Goal: Task Accomplishment & Management: Use online tool/utility

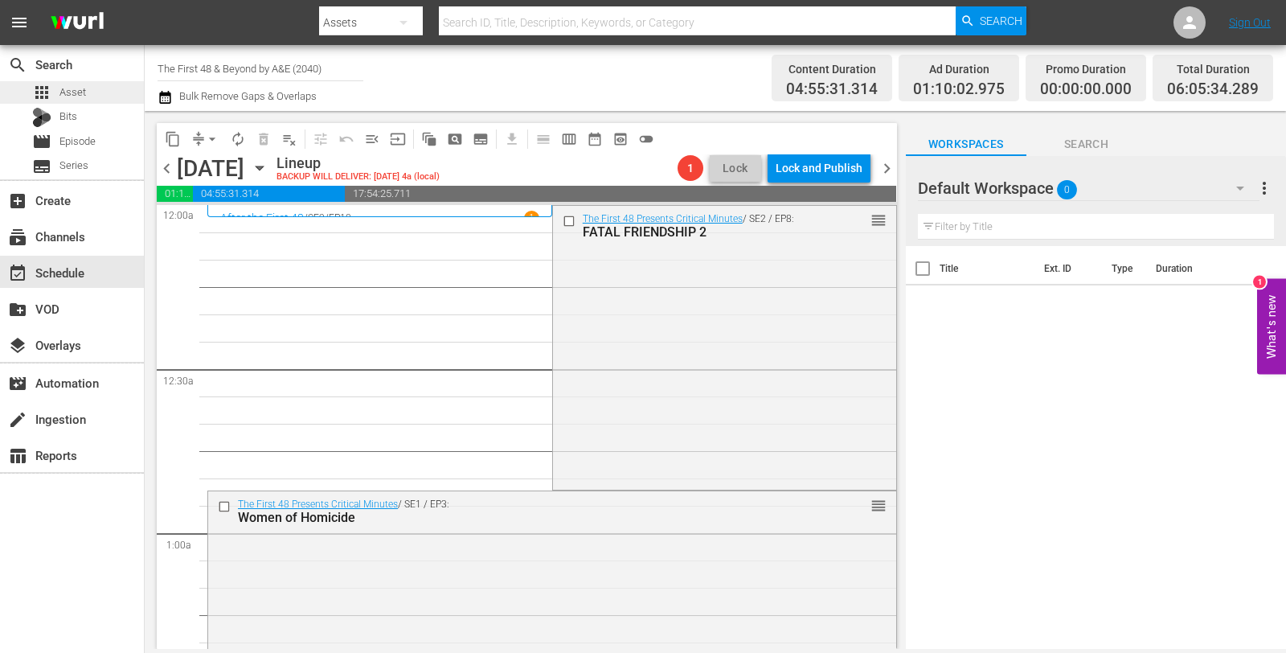
click at [67, 95] on span "Asset" at bounding box center [72, 92] width 27 height 16
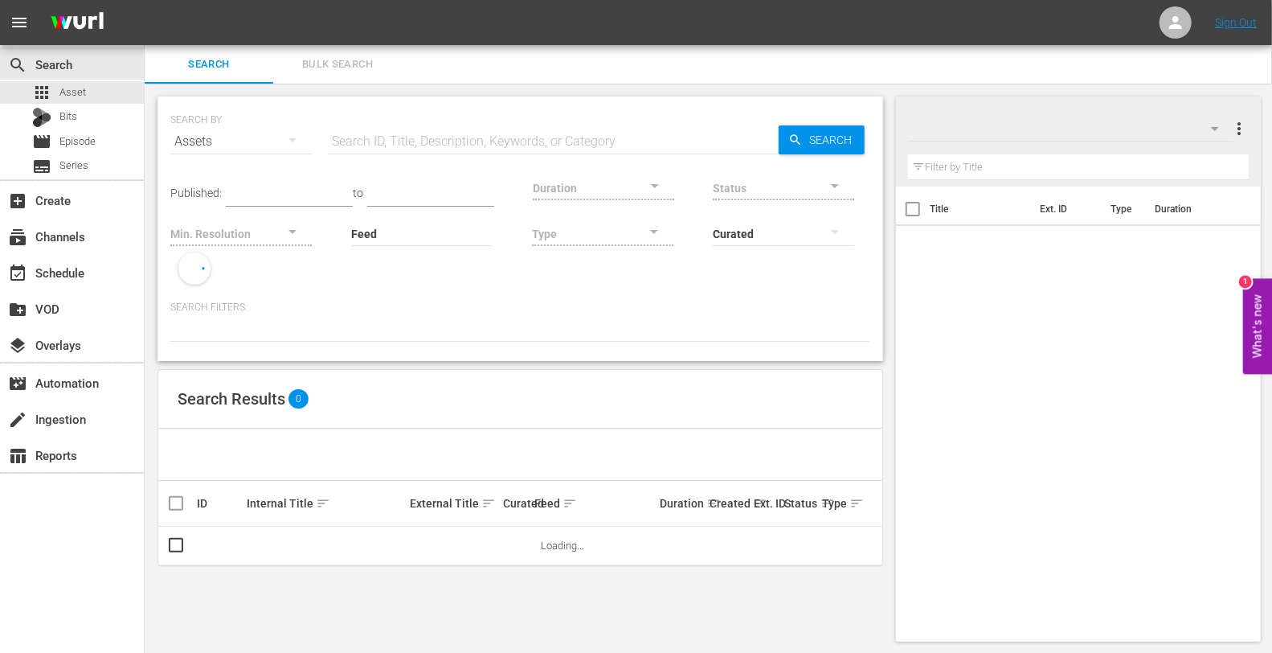
click at [335, 61] on span "Bulk Search" at bounding box center [337, 64] width 109 height 18
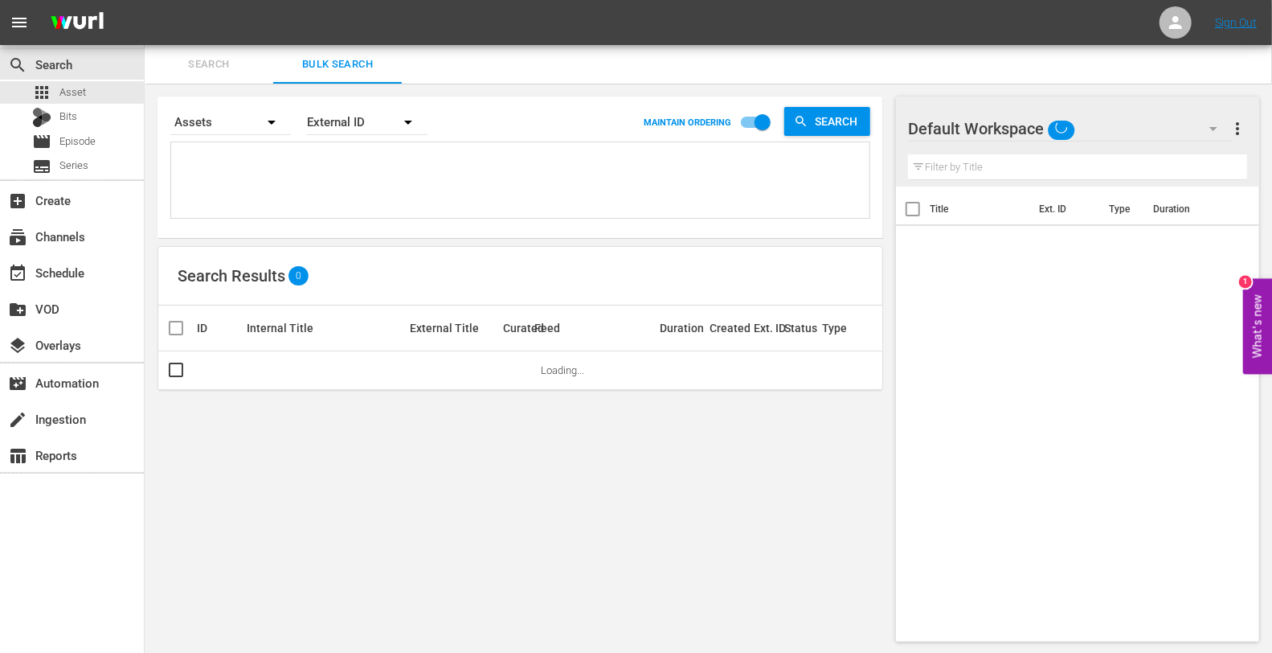
click at [289, 205] on textarea at bounding box center [522, 182] width 695 height 73
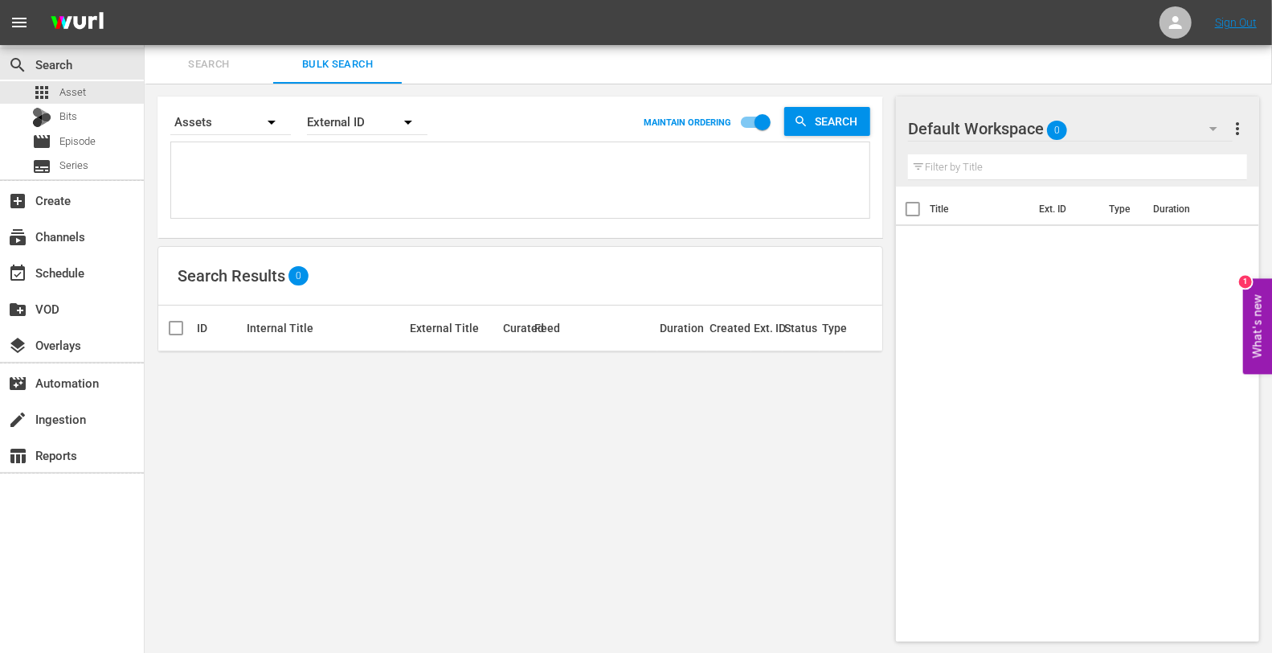
paste textarea "The First 48 & Beyond by A&E Promo 30 190560779 00:30 Trailer The First 48 & Be…"
type textarea "The First 48 & Beyond by A&E Promo 30 190560779 00:30 Trailer The First 48 & Be…"
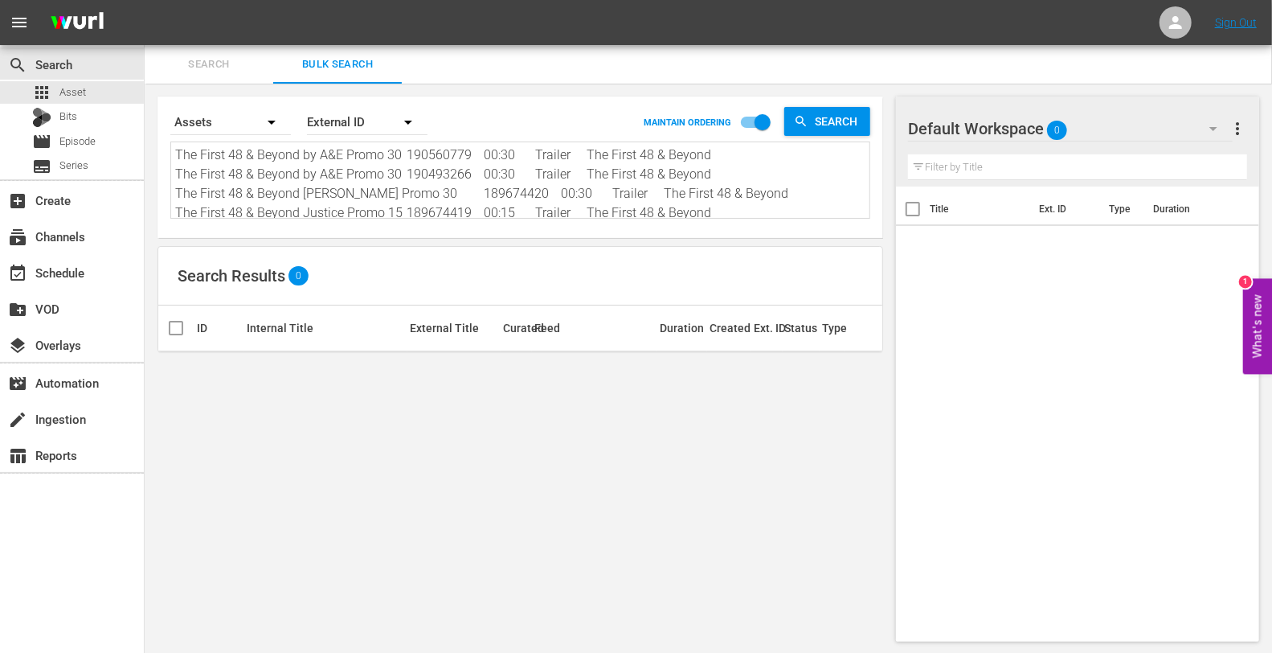
drag, startPoint x: 428, startPoint y: 151, endPoint x: 335, endPoint y: 158, distance: 92.7
click at [335, 158] on textarea "The First 48 & Beyond by A&E Promo 30 190560779 00:30 Trailer The First 48 & Be…" at bounding box center [522, 181] width 695 height 73
drag, startPoint x: 428, startPoint y: 157, endPoint x: 68, endPoint y: 93, distance: 365.7
click at [145, 0] on div "search Search apps Asset Bits movie Episode subtitles Series add_box Create sub…" at bounding box center [709, 0] width 1128 height 0
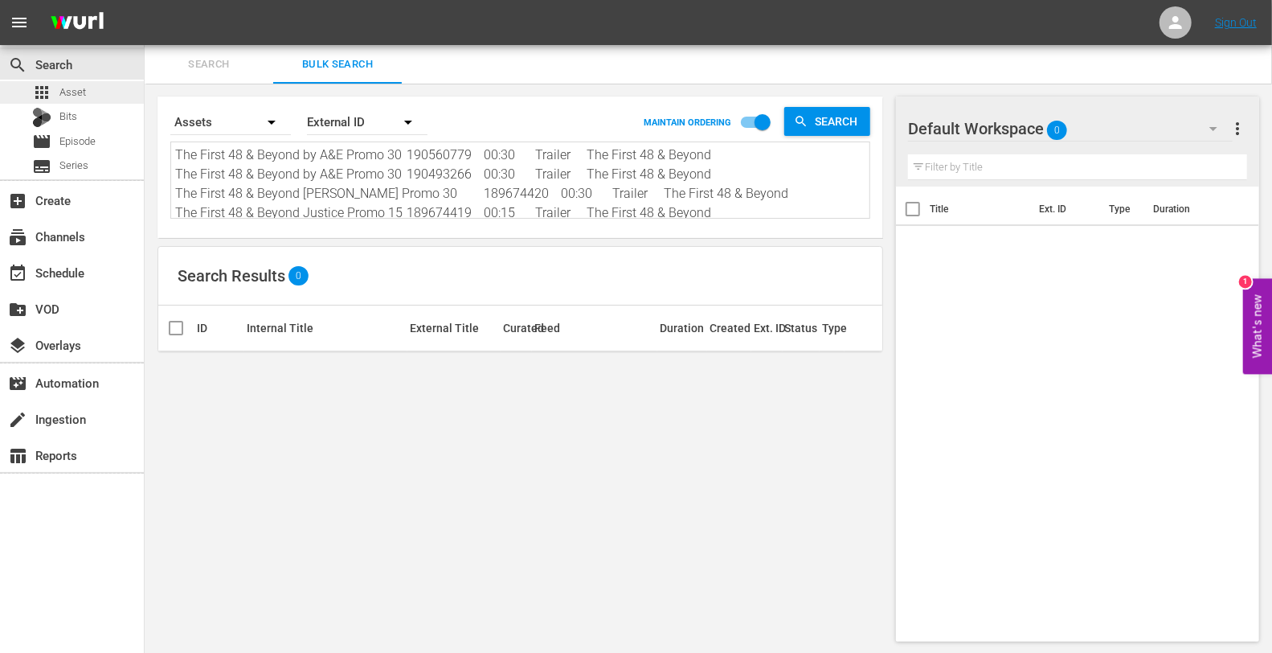
type textarea "190560779 00:30 Trailer The First 48 & Beyond The First 48 & Beyond by A&E Prom…"
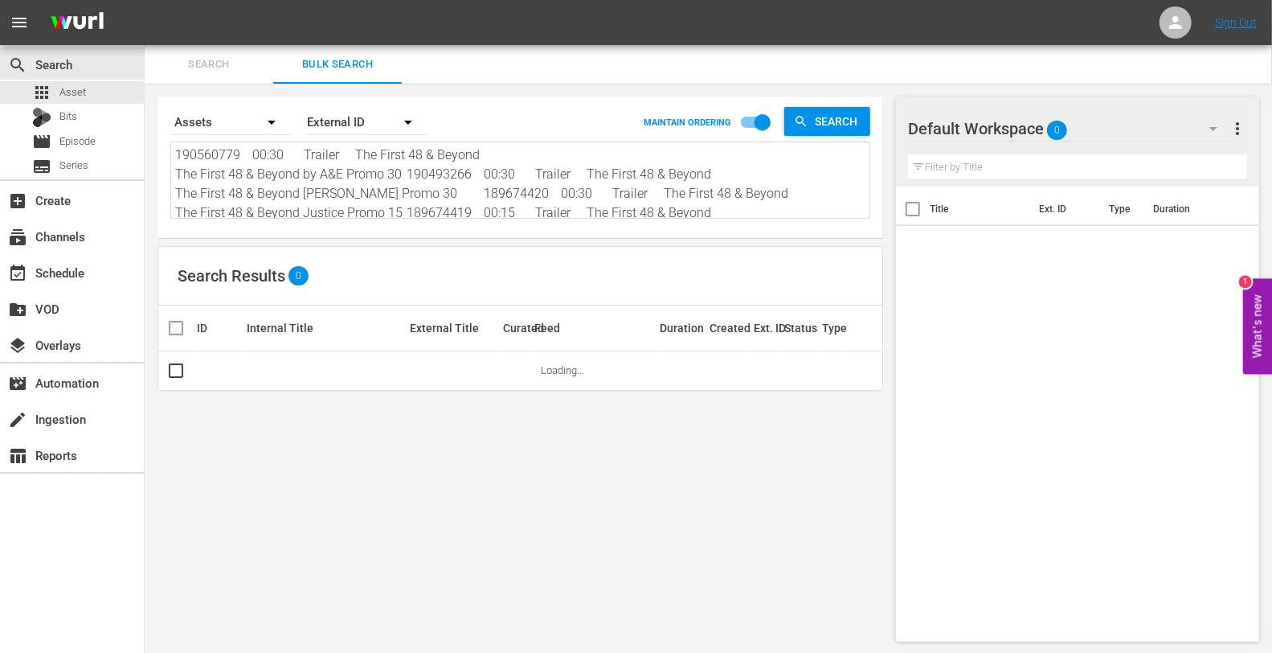
drag, startPoint x: 252, startPoint y: 155, endPoint x: 492, endPoint y: 137, distance: 240.2
click at [492, 137] on div "Search By Assets Order By External ID MAINTAIN ORDERING Search 190560779 00:30 …" at bounding box center [520, 161] width 700 height 116
type textarea "190560779 The First 48 & Beyond by A&E Promo 30 190493266 00:30 Trailer The Fir…"
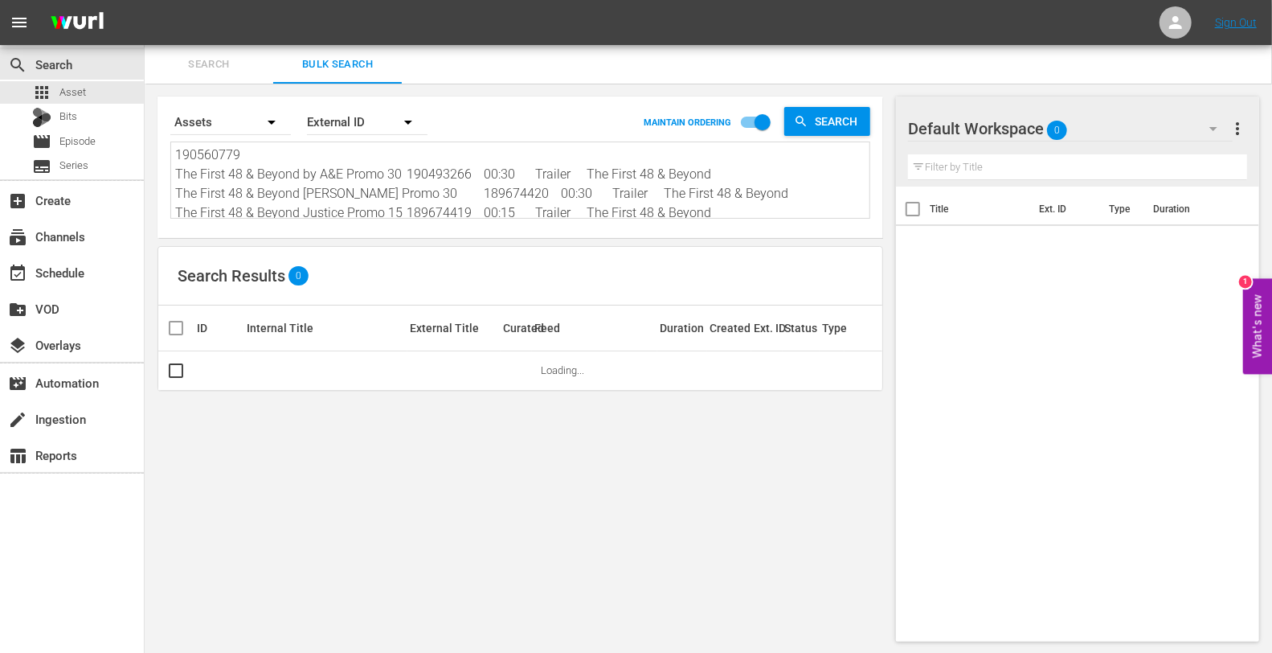
type textarea "190560779 The First 48 & Beyond by A&E Promo 30 190493266 00:30 Trailer The Fir…"
type textarea "190560779The First 48 & Beyond by A&E Promo 30 190493266 00:30 Trailer The Firs…"
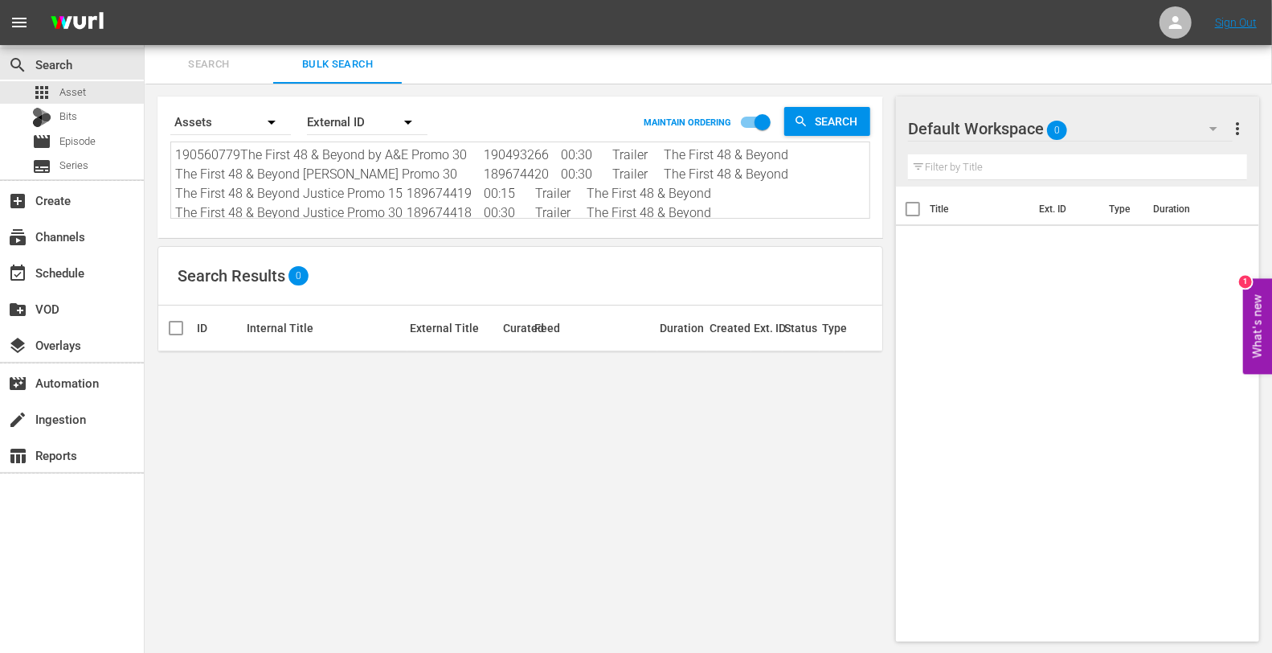
type textarea "190560779\The First 48 & Beyond by A&E Promo 30 190493266 00:30 Trailer The Fir…"
type textarea "190560779The First 48 & Beyond by A&E Promo 30 190493266 00:30 Trailer The Firs…"
click at [239, 152] on textarea "190560779The First 48 & Beyond by A&E Promo 30 190493266 00:30 Trailer The Firs…" at bounding box center [522, 181] width 695 height 73
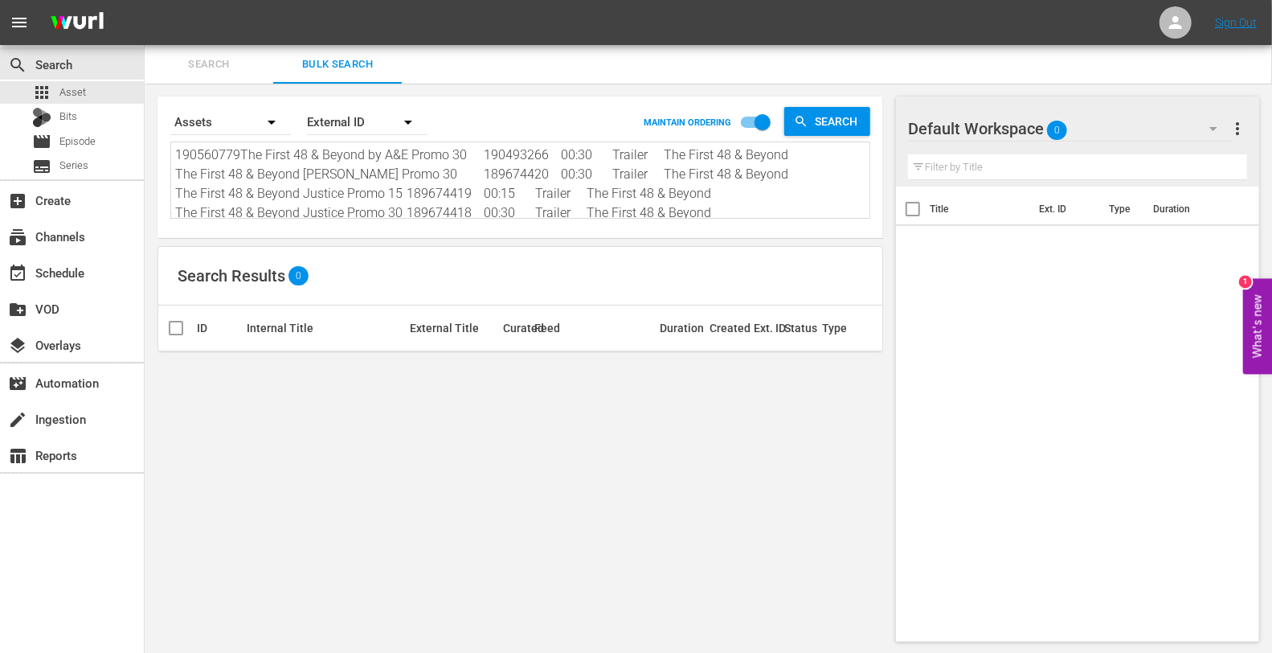
click at [239, 152] on textarea "190560779The First 48 & Beyond by A&E Promo 30 190493266 00:30 Trailer The Firs…" at bounding box center [522, 181] width 695 height 73
click at [305, 164] on textarea "190560779The First 48 & Beyond by A&E Promo 30 190493266 00:30 Trailer The Firs…" at bounding box center [522, 181] width 695 height 73
click at [476, 152] on textarea "190560779The First 48 & Beyond by A&E Promo 30 190493266 00:30 Trailer The Firs…" at bounding box center [522, 181] width 695 height 73
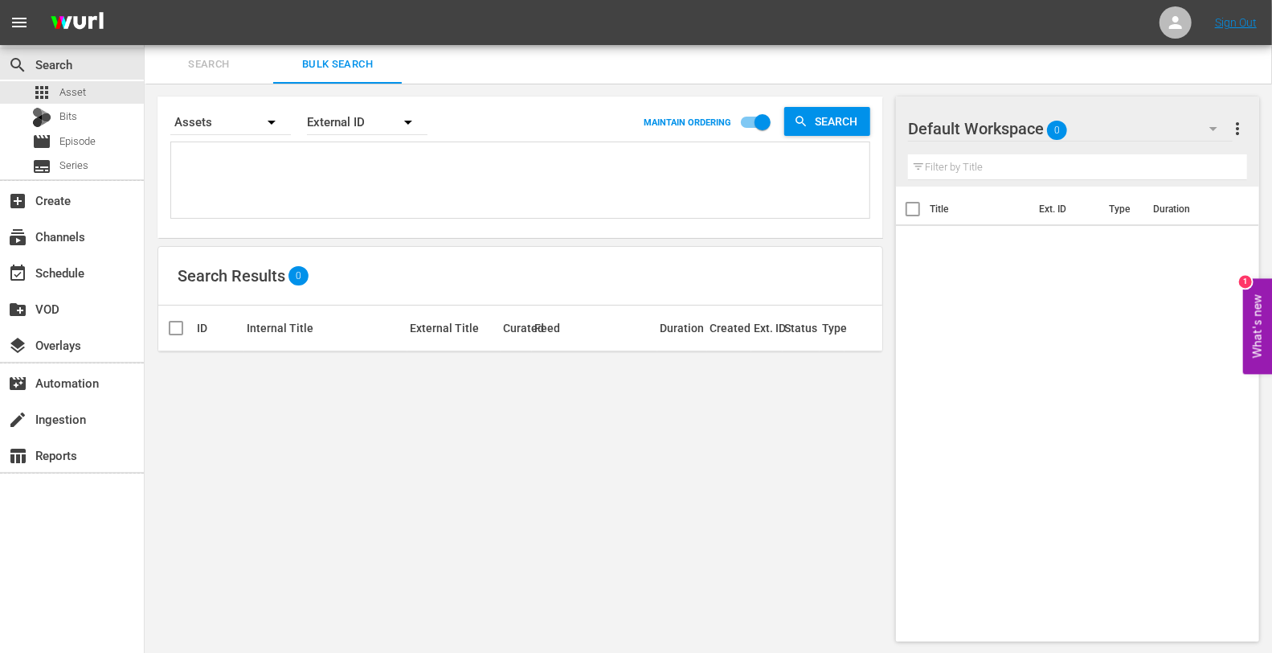
paste textarea "The First 48 & Beyond by A&E Promo 30 190560779 00:30 Trailer The First 48 & Be…"
type textarea "The First 48 & Beyond by A&E Promo 30 190560779 00:30 Trailer The First 48 & Be…"
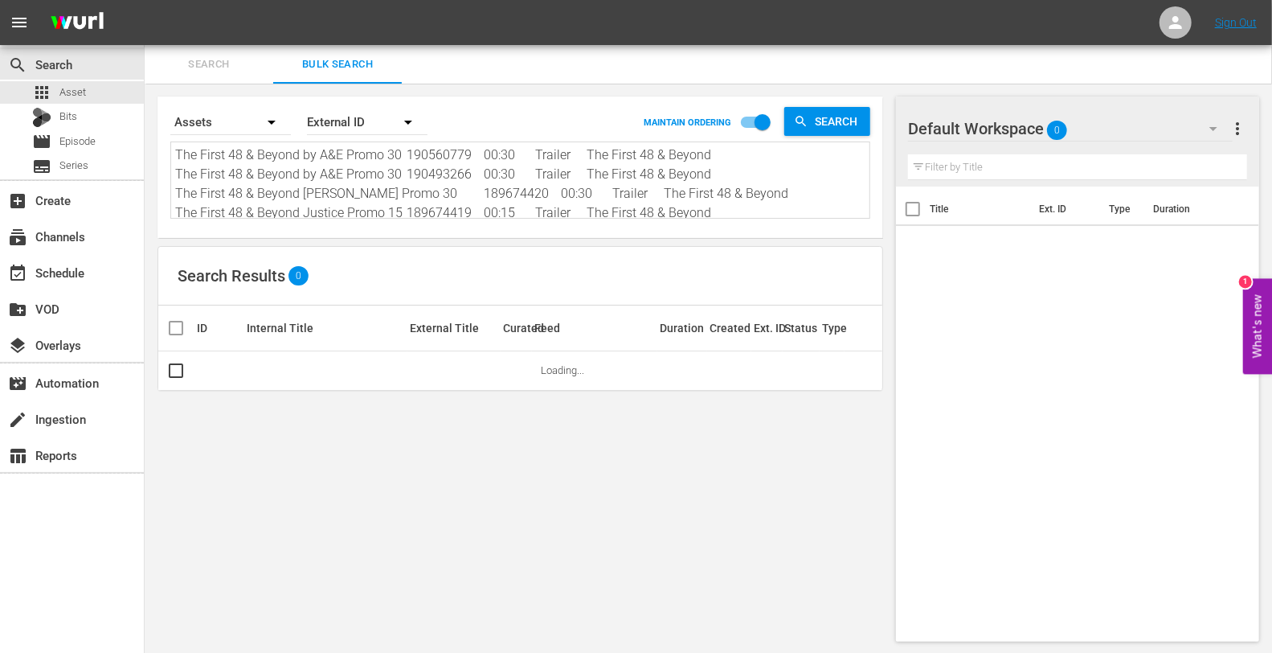
scroll to position [23, 0]
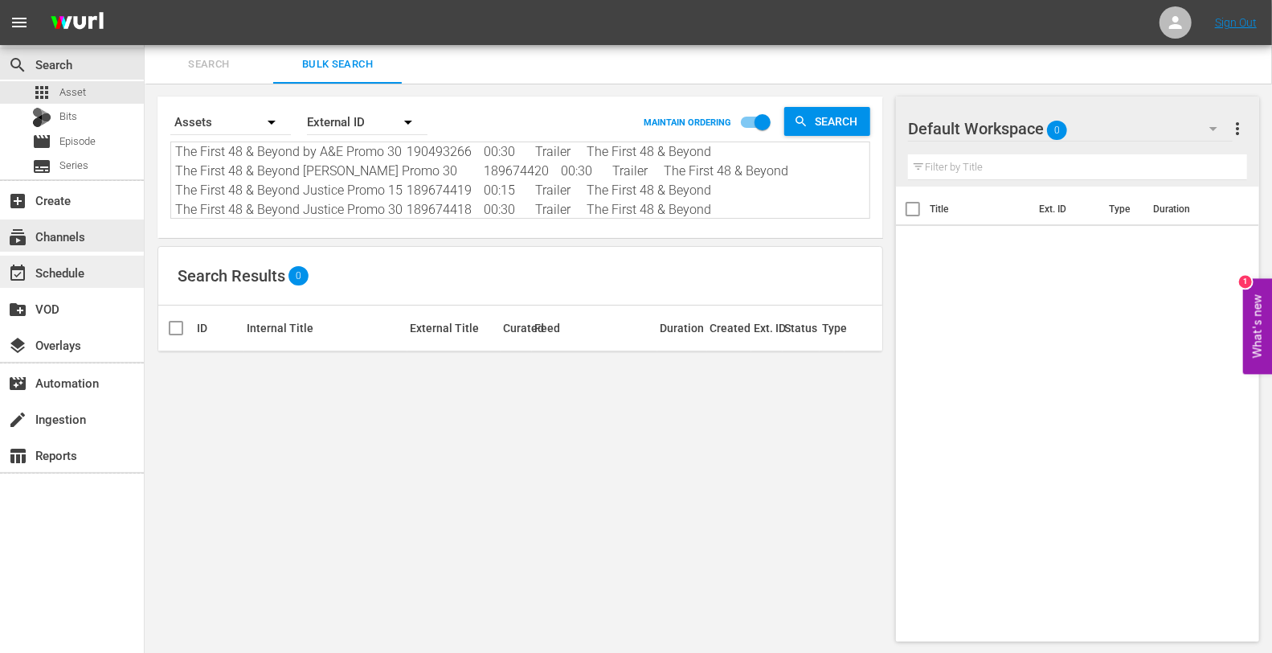
drag, startPoint x: 426, startPoint y: 211, endPoint x: 97, endPoint y: 257, distance: 332.1
click at [145, 0] on div "search Search apps Asset Bits movie Episode subtitles Series add_box Create sub…" at bounding box center [709, 0] width 1128 height 0
type textarea "The First 48 & Beyond by A&E Promo 30 190560779 00:30 Trailer The First 48 & Be…"
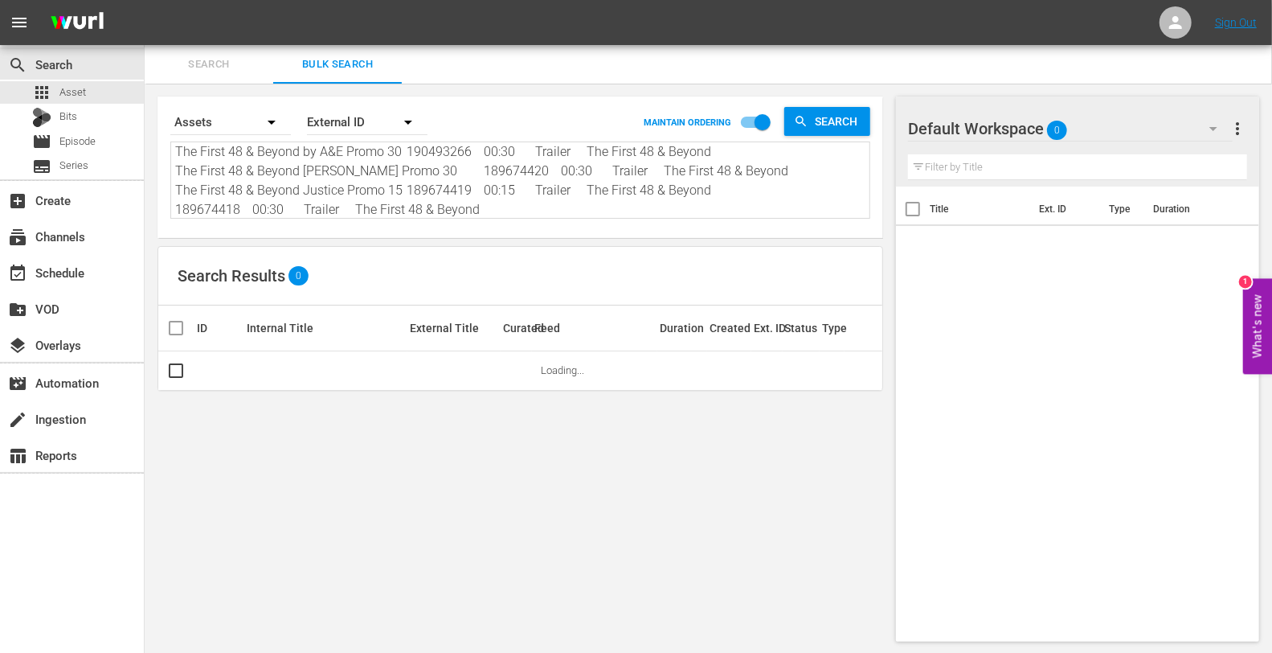
drag, startPoint x: 494, startPoint y: 215, endPoint x: 251, endPoint y: 237, distance: 244.5
click at [251, 237] on div "Search By Assets Order By External ID MAINTAIN ORDERING Search The First 48 & B…" at bounding box center [521, 166] width 726 height 141
type textarea "The First 48 & Beyond by A&E Promo 30 190560779 00:30 Trailer The First 48 & Be…"
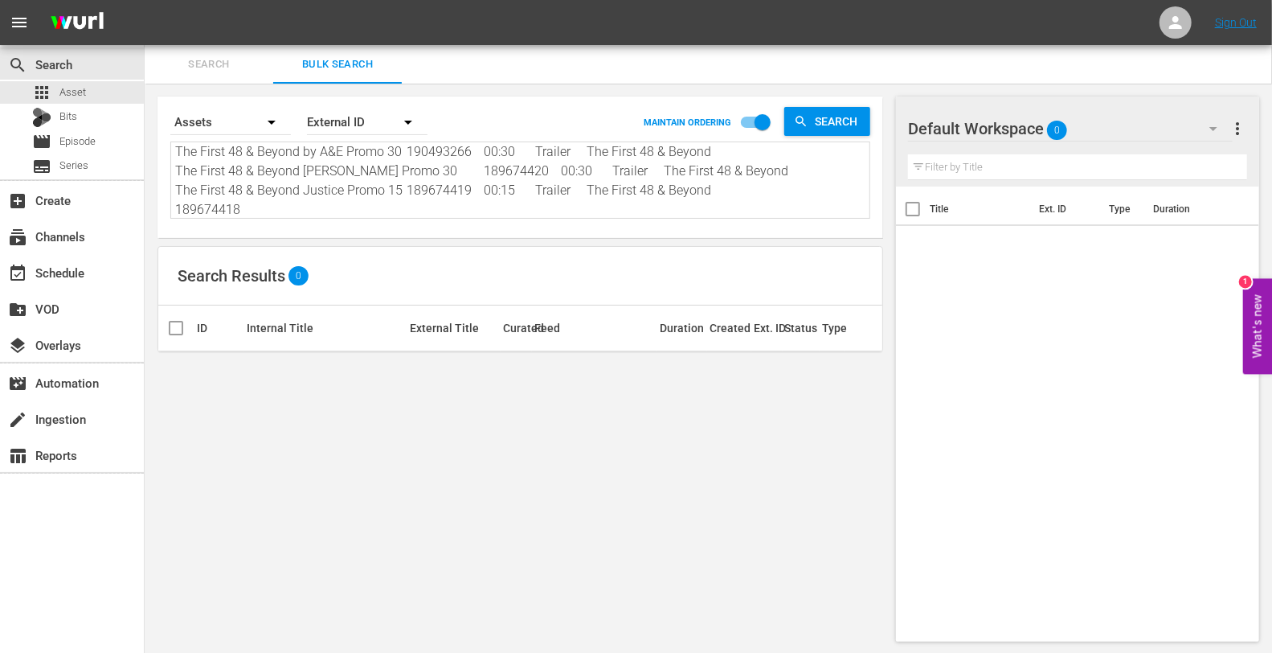
type textarea "The First 48 & Beyond by A&E Promo 30 190560779 00:30 Trailer The First 48 & Be…"
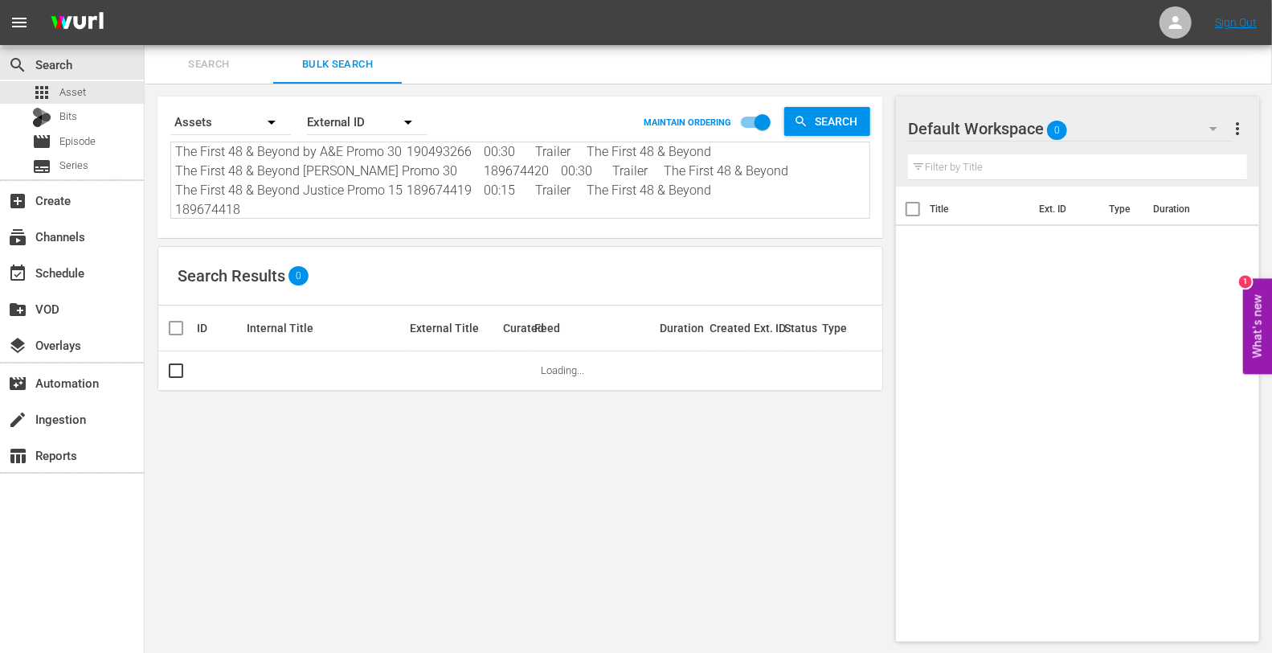
drag, startPoint x: 736, startPoint y: 190, endPoint x: 502, endPoint y: 189, distance: 233.1
click at [502, 189] on textarea "The First 48 & Beyond by A&E Promo 30 190560779 00:30 Trailer The First 48 & Be…" at bounding box center [522, 181] width 695 height 73
type textarea "The First 48 & Beyond by A&E Promo 30 190560779 00:30 Trailer The First 48 & Be…"
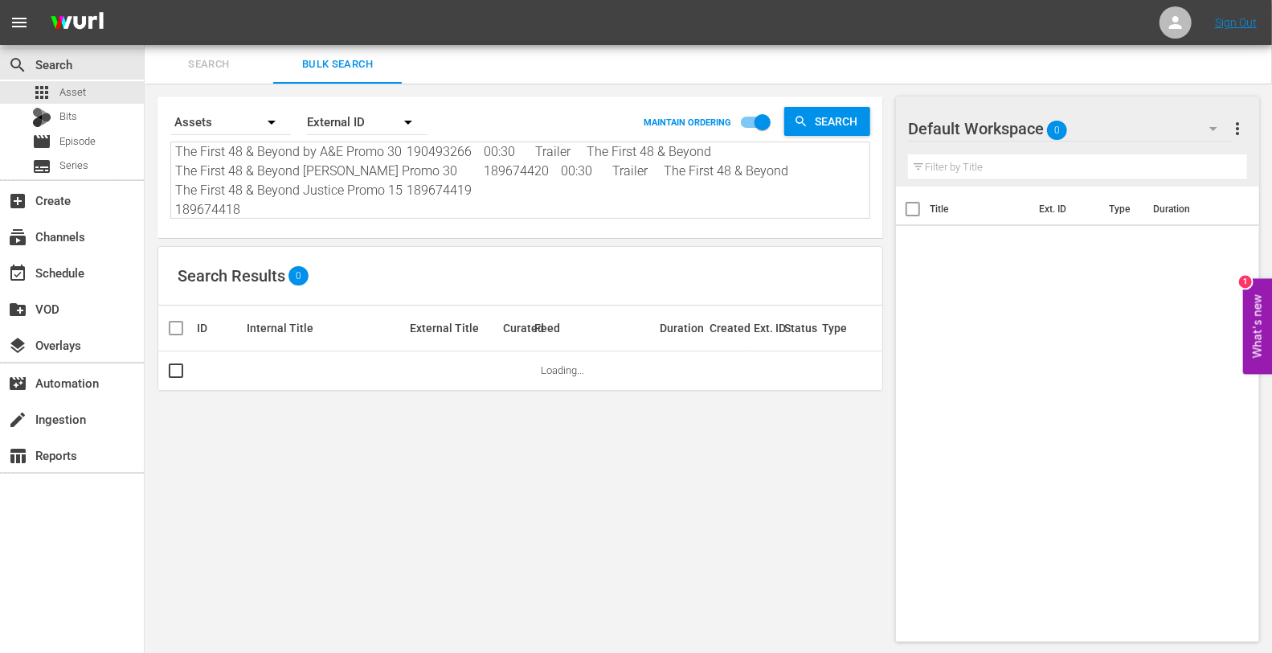
type textarea "The First 48 & Beyond by A&E Promo 30 190560779 00:30 Trailer The First 48 & Be…"
drag, startPoint x: 427, startPoint y: 195, endPoint x: 178, endPoint y: 189, distance: 248.5
click at [178, 189] on textarea "The First 48 & Beyond by A&E Promo 30 190560779 00:30 Trailer The First 48 & Be…" at bounding box center [522, 181] width 695 height 73
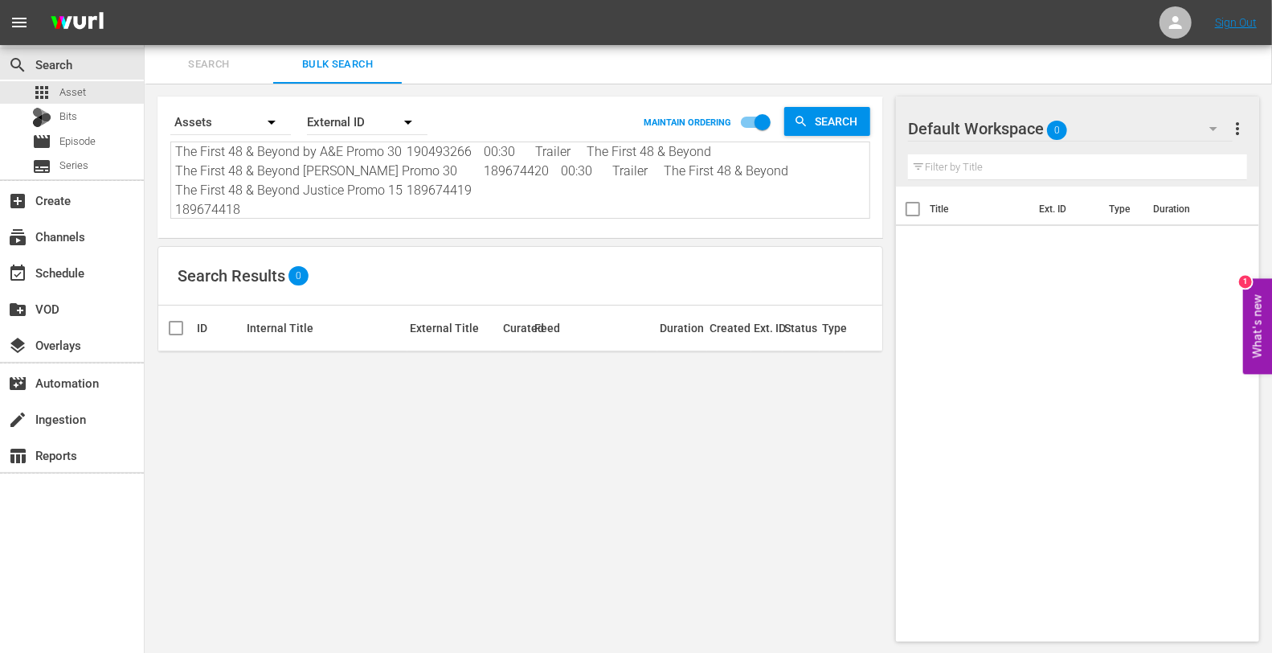
type textarea "The First 48 & Beyond by A&E Promo 30 190560779 00:30 Trailer The First 48 & Be…"
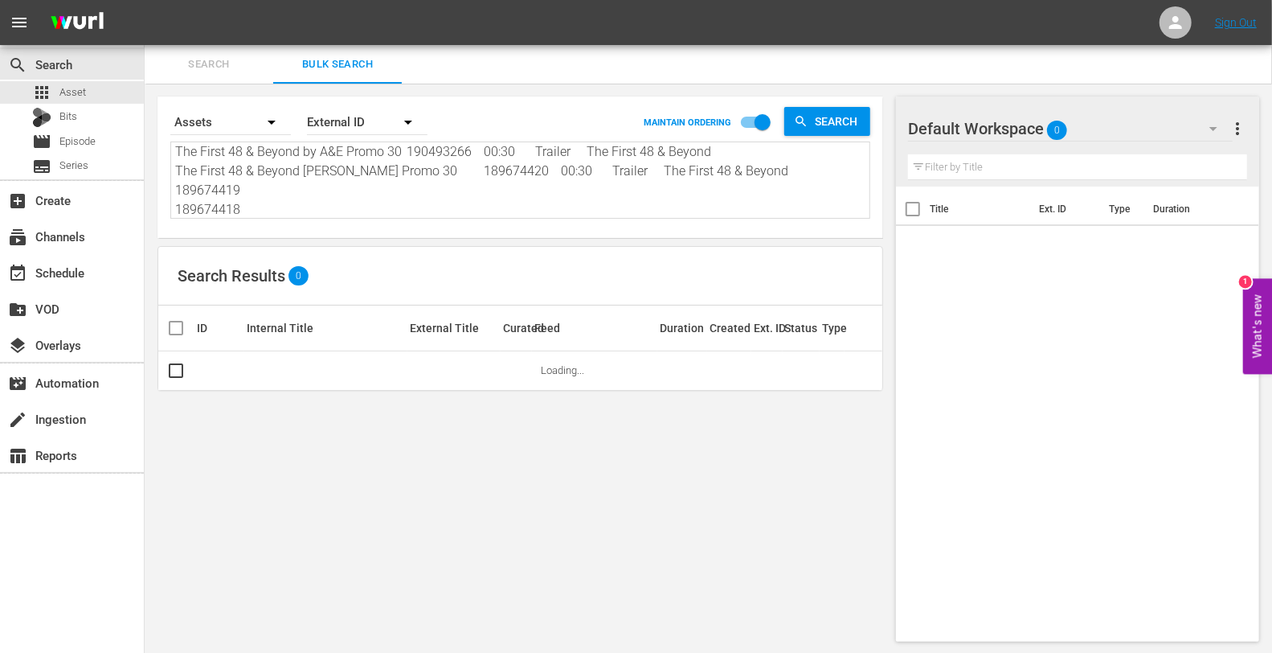
drag, startPoint x: 760, startPoint y: 174, endPoint x: 520, endPoint y: 166, distance: 239.7
click at [520, 166] on textarea "The First 48 & Beyond by A&E Promo 30 190560779 00:30 Trailer The First 48 & Be…" at bounding box center [522, 181] width 695 height 73
type textarea "The First 48 & Beyond by A&E Promo 30 190560779 00:30 Trailer The First 48 & Be…"
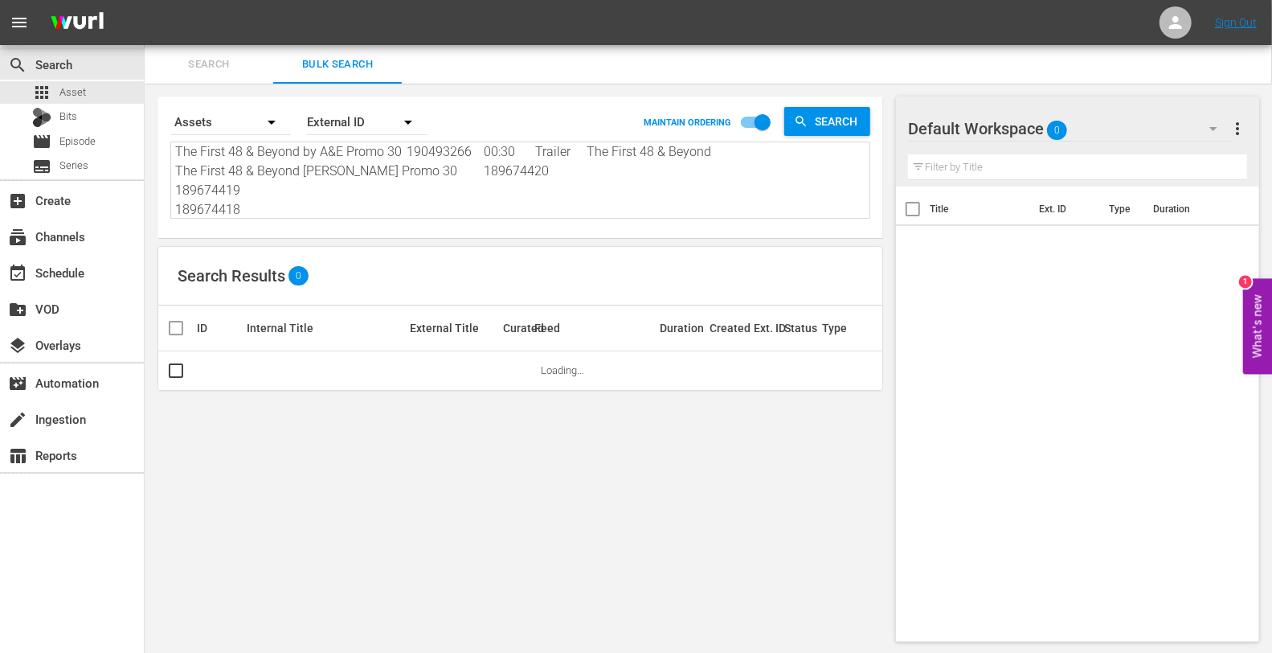
type textarea "The First 48 & Beyond by A&E Promo 30 190560779 00:30 Trailer The First 48 & Be…"
drag, startPoint x: 450, startPoint y: 170, endPoint x: 162, endPoint y: 178, distance: 287.9
click at [162, 178] on div "Search By Assets Order By External ID MAINTAIN ORDERING Search The First 48 & B…" at bounding box center [521, 166] width 726 height 141
type textarea "The First 48 & Beyond by A&E Promo 30 190560779 00:30 Trailer The First 48 & Be…"
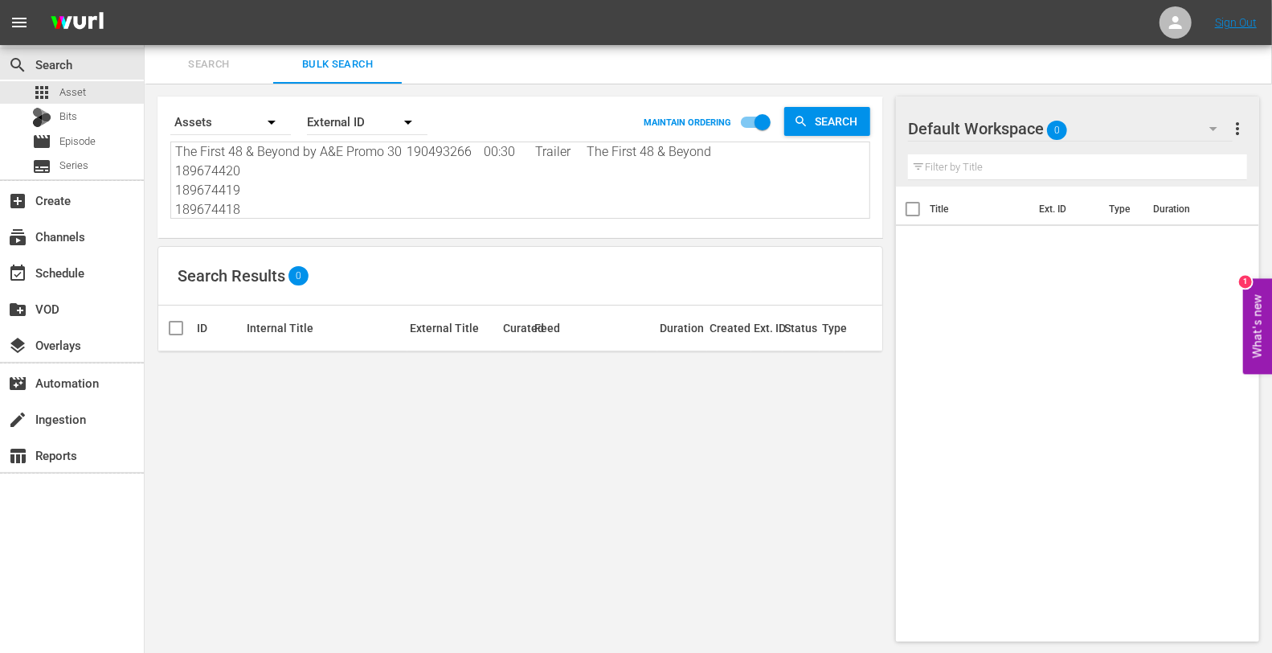
scroll to position [0, 0]
drag, startPoint x: 760, startPoint y: 169, endPoint x: 504, endPoint y: 177, distance: 255.7
click at [504, 177] on textarea "The First 48 & Beyond by A&E Promo 30 190560779 00:30 Trailer The First 48 & Be…" at bounding box center [522, 181] width 695 height 73
type textarea "The First 48 & Beyond by A&E Promo 30 190560779 00:30 Trailer The First 48 & Be…"
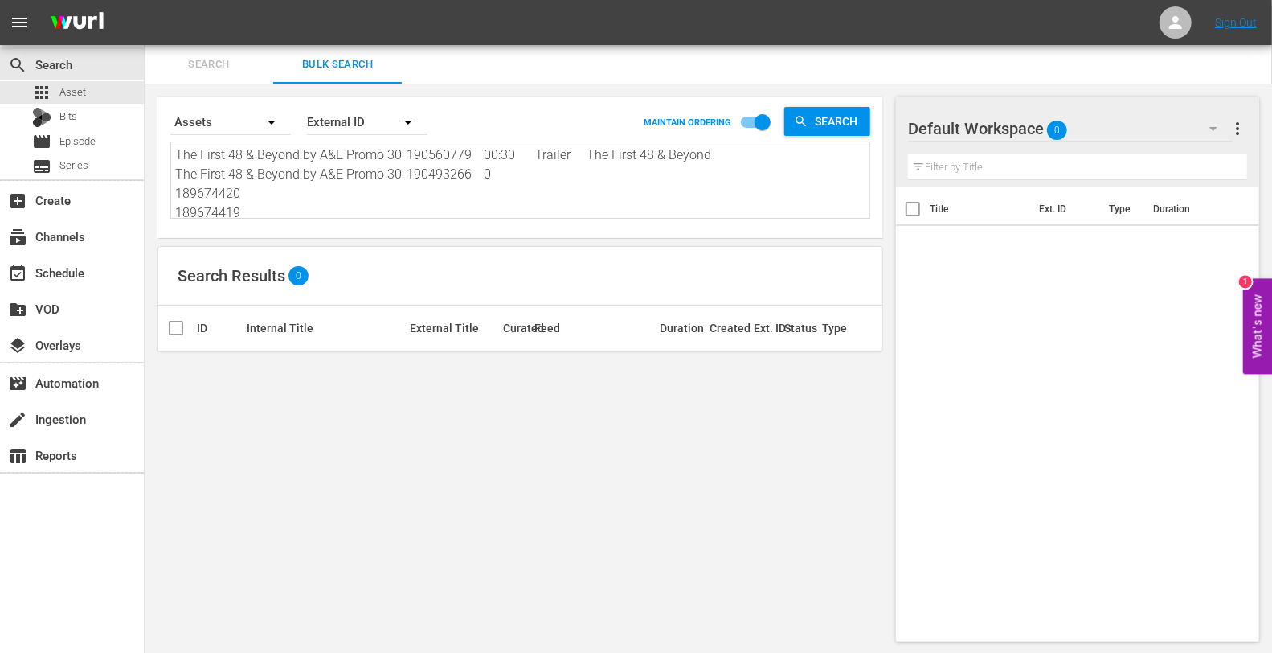
type textarea "The First 48 & Beyond by A&E Promo 30 190560779 00:30 Trailer The First 48 & Be…"
drag, startPoint x: 428, startPoint y: 174, endPoint x: 182, endPoint y: 181, distance: 245.3
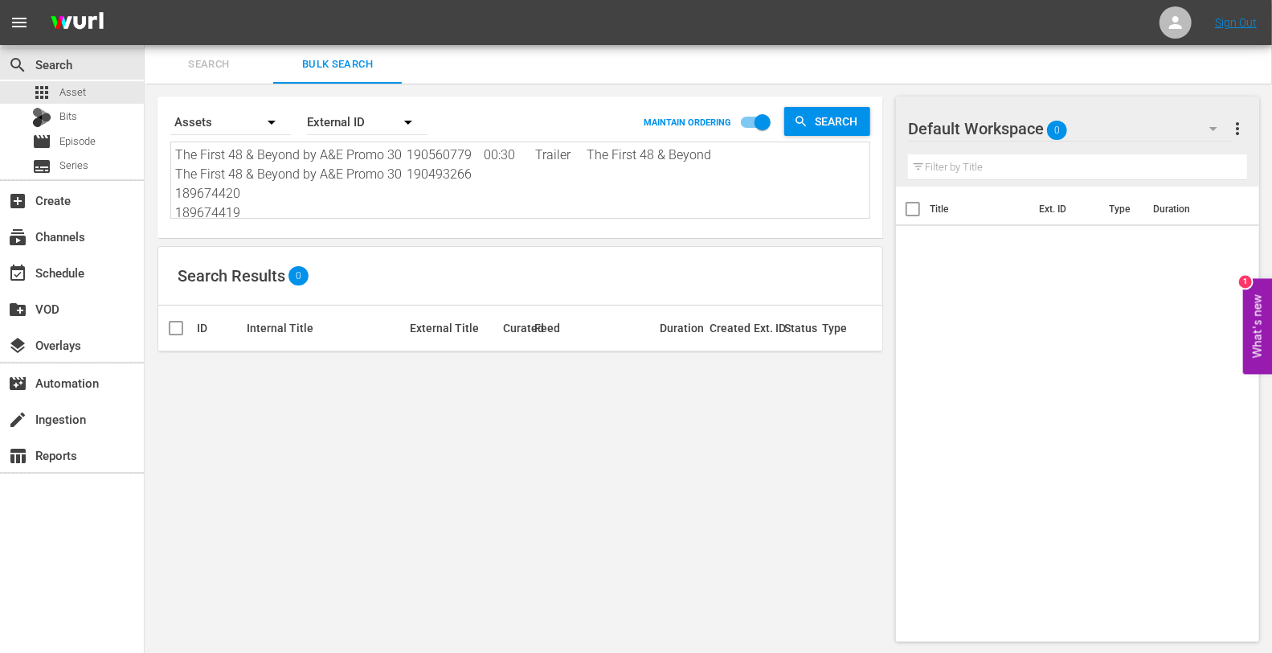
click at [182, 181] on textarea "The First 48 & Beyond by A&E Promo 30 190560779 00:30 Trailer The First 48 & Be…" at bounding box center [522, 181] width 695 height 73
type textarea "The First 48 & Beyond by A&E Promo 30 190560779 00:30 Trailer The First 48 & Be…"
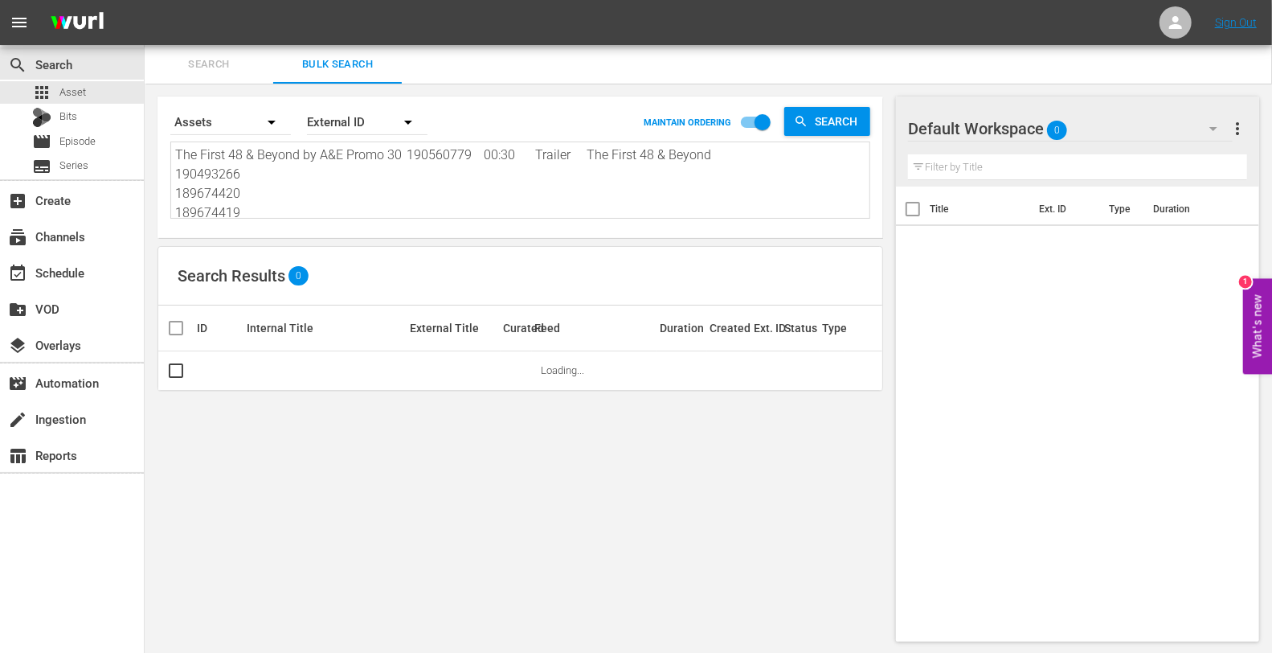
drag, startPoint x: 748, startPoint y: 158, endPoint x: 499, endPoint y: 147, distance: 249.4
click at [499, 147] on textarea "The First 48 & Beyond by A&E Promo 30 190560779 00:30 Trailer The First 48 & Be…" at bounding box center [522, 181] width 695 height 73
type textarea "The First 48 & Beyond by A&E Promo 30 190560779 190493266 189674420 189674419 1…"
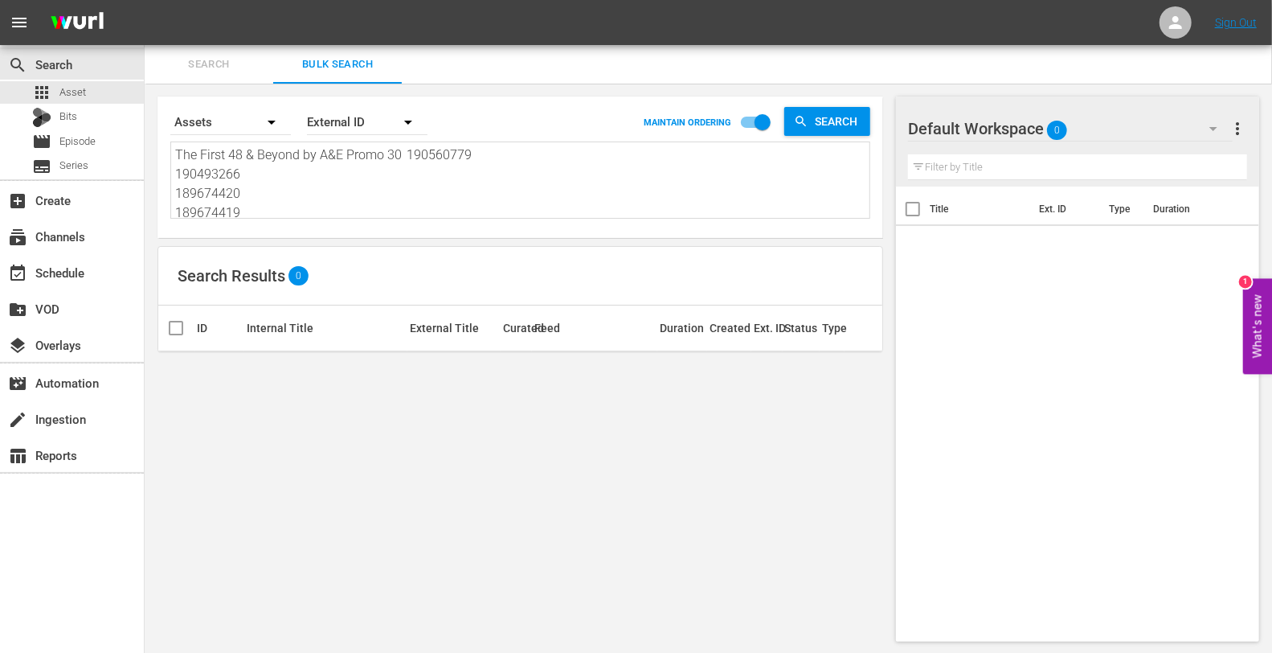
type textarea "The First 48 & Beyond by A&E Promo 30 190560779 190493266 189674420 189674419 1…"
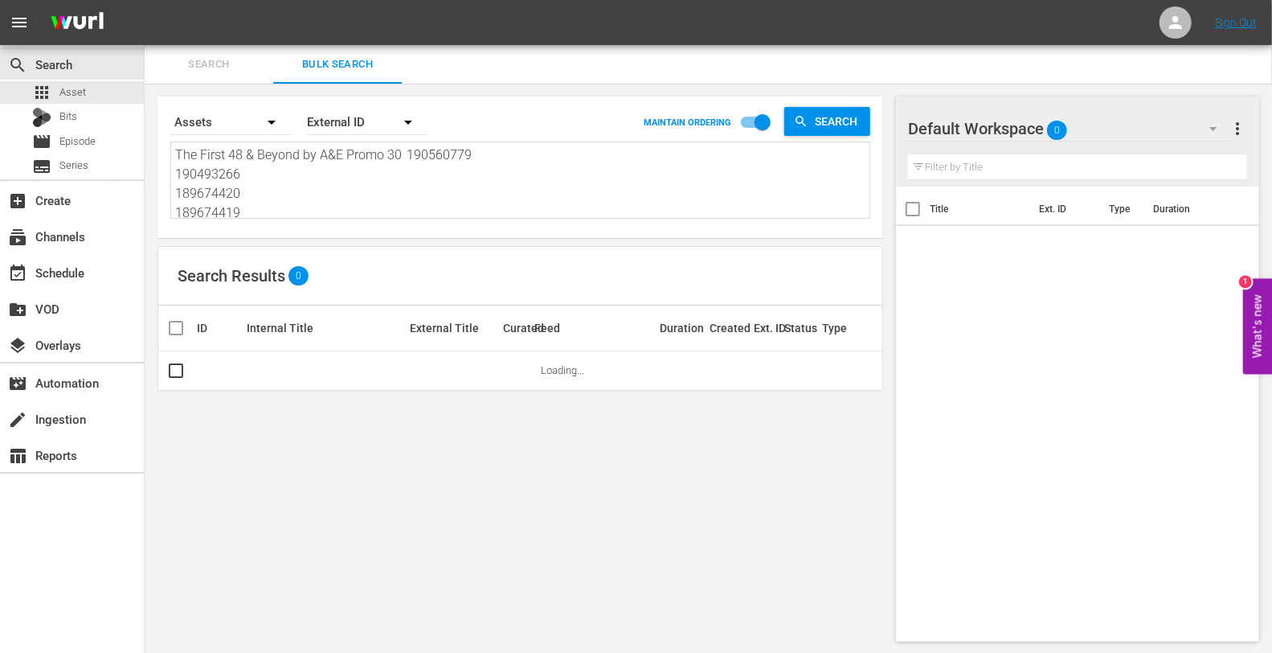
drag, startPoint x: 427, startPoint y: 152, endPoint x: 144, endPoint y: 123, distance: 284.4
click at [145, 0] on div "search Search apps Asset Bits movie Episode subtitles Series add_box Create sub…" at bounding box center [709, 0] width 1128 height 0
type textarea "190560779 190493266 189674420 189674419 189674418"
click at [758, 123] on input "checkbox" at bounding box center [763, 125] width 92 height 31
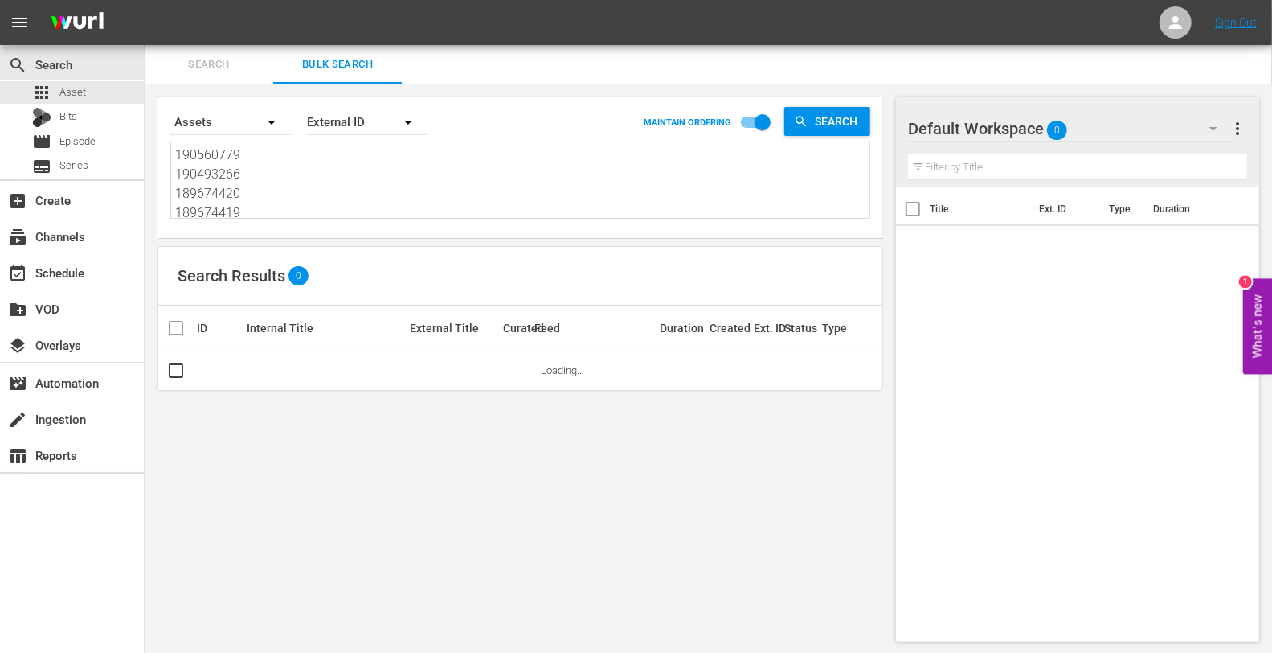
checkbox input "false"
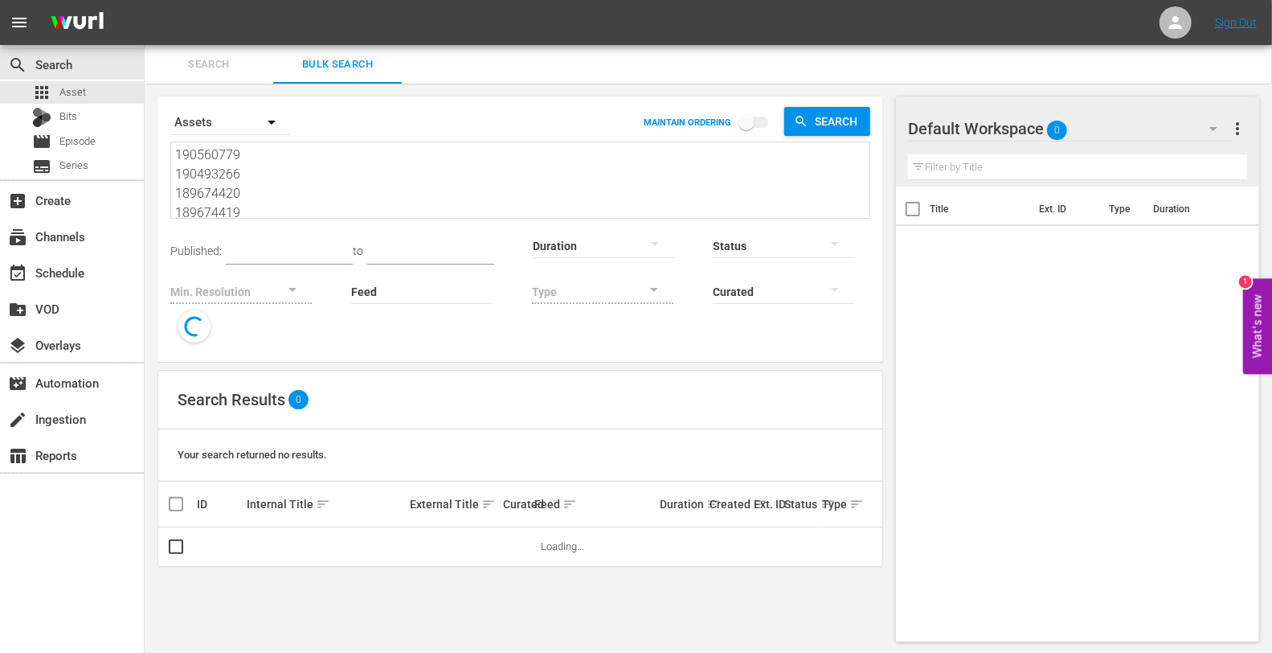
click at [1125, 141] on hr at bounding box center [1070, 141] width 325 height 1
click at [1115, 122] on div "Default Workspace 0" at bounding box center [1070, 128] width 325 height 45
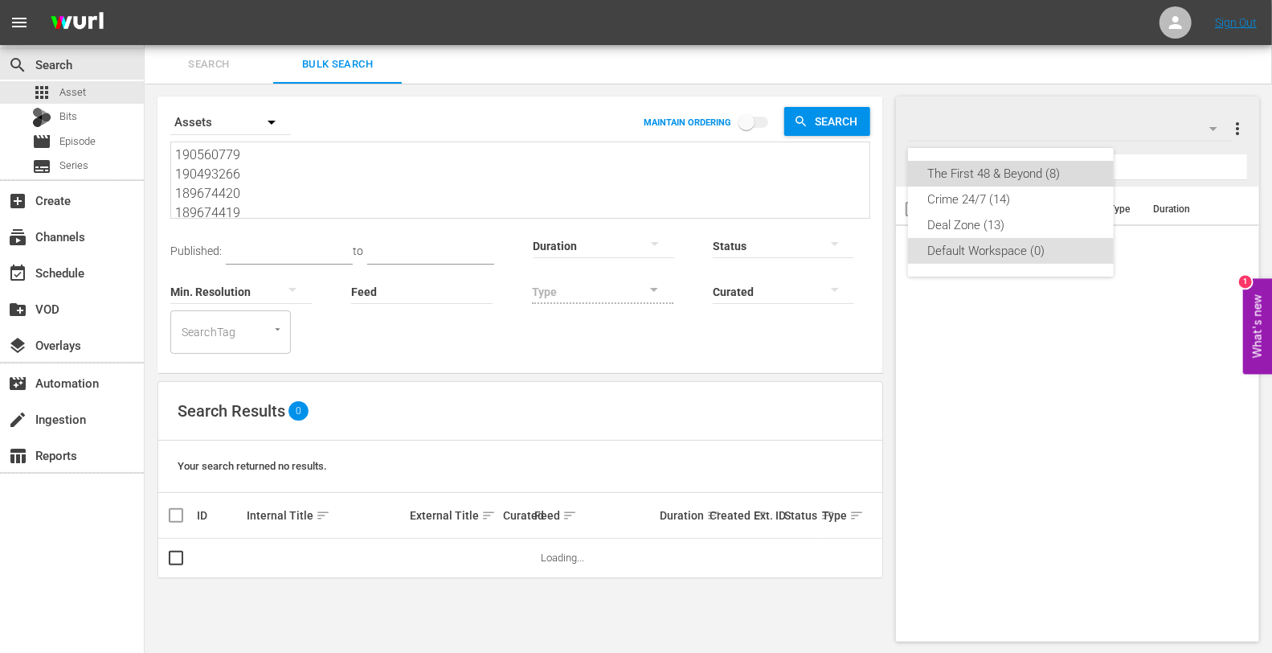
click at [1044, 169] on div "The First 48 & Beyond (8)" at bounding box center [1011, 174] width 167 height 26
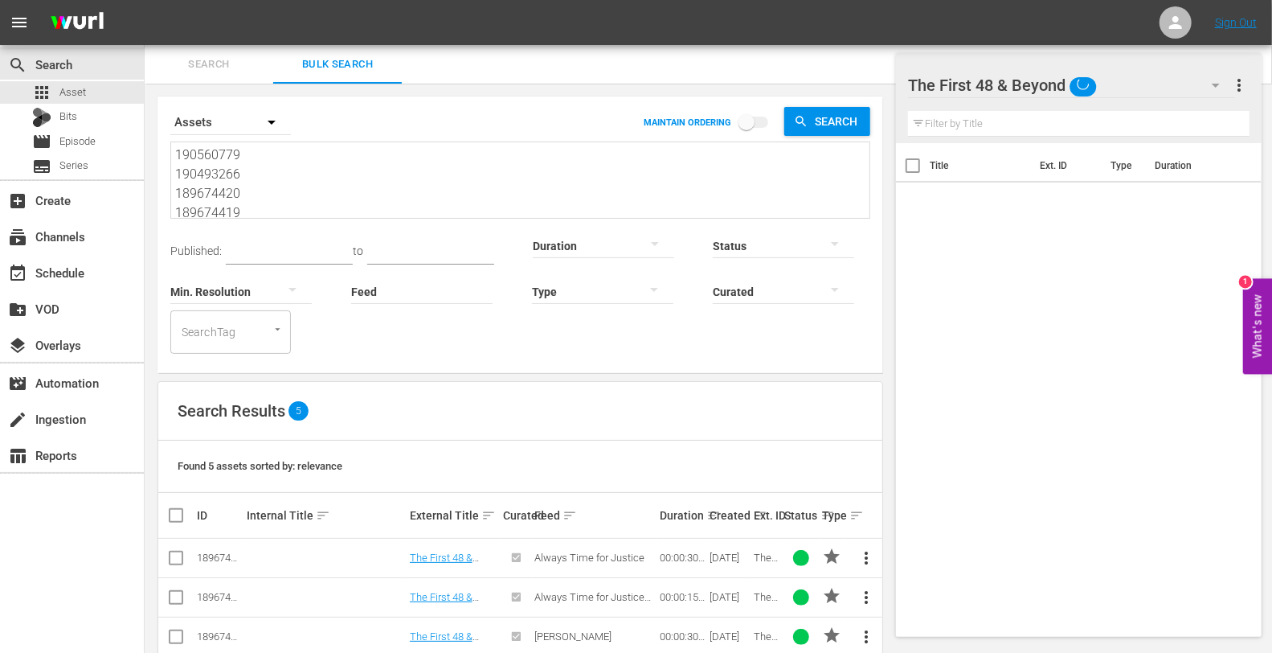
scroll to position [109, 0]
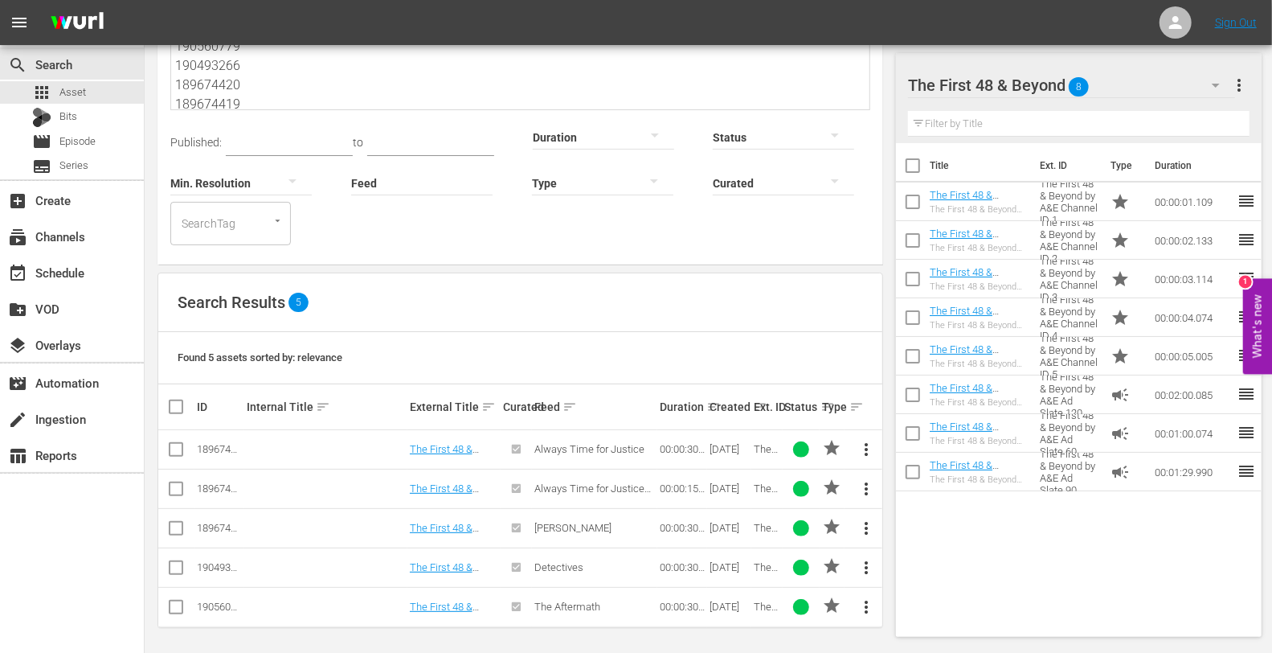
click at [174, 405] on input "checkbox" at bounding box center [182, 406] width 32 height 19
checkbox input "true"
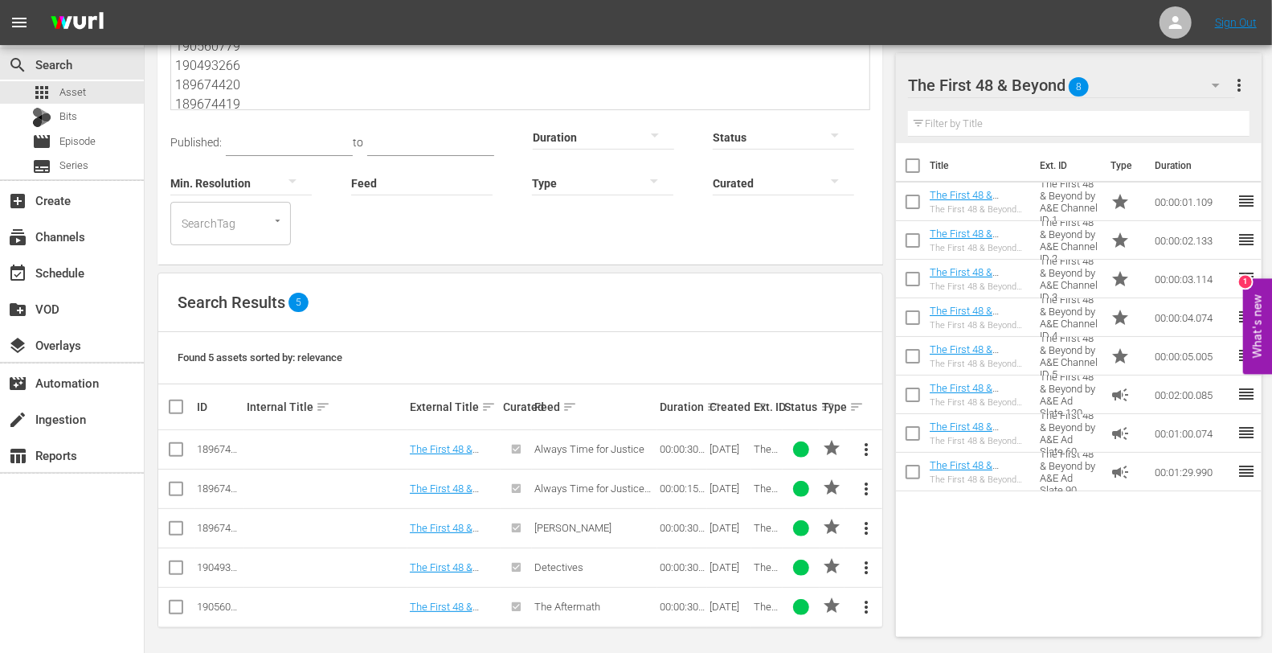
checkbox input "true"
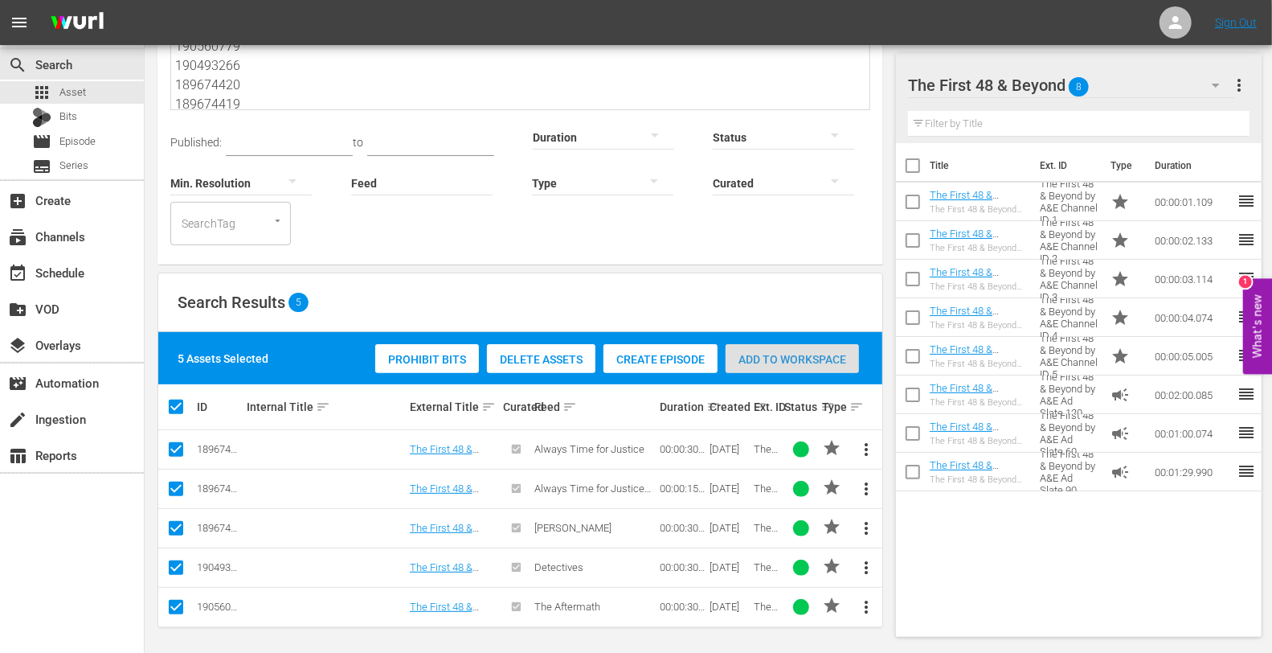
click at [752, 366] on div "Add to Workspace" at bounding box center [792, 359] width 133 height 31
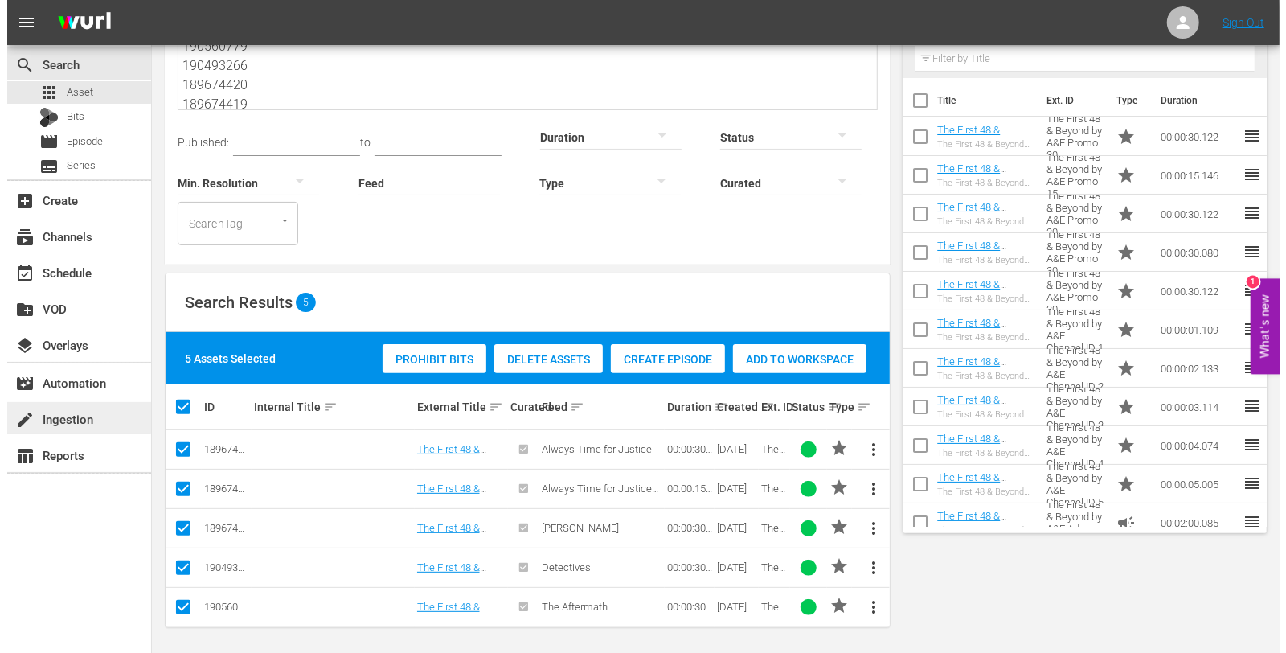
scroll to position [0, 0]
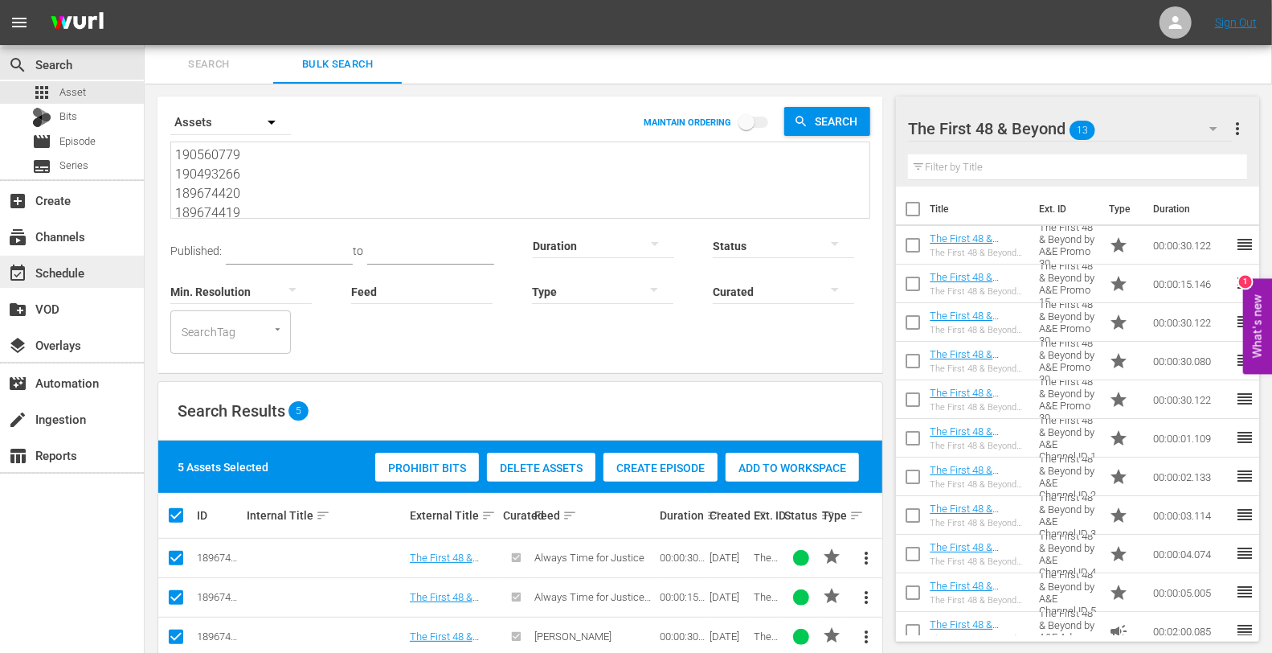
click at [57, 274] on div "event_available Schedule" at bounding box center [45, 270] width 90 height 14
